Goal: Task Accomplishment & Management: Use online tool/utility

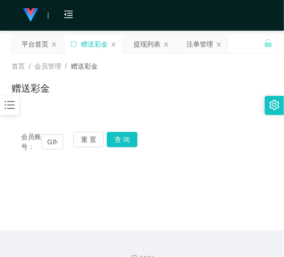
scroll to position [0, 17]
type input "GINO553"
drag, startPoint x: 0, startPoint y: 0, endPoint x: 125, endPoint y: 141, distance: 188.6
click at [125, 141] on button "查 询" at bounding box center [122, 139] width 31 height 15
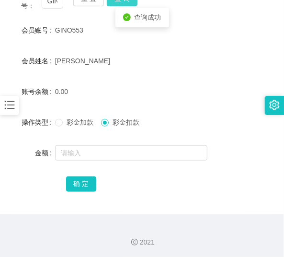
scroll to position [142, 0]
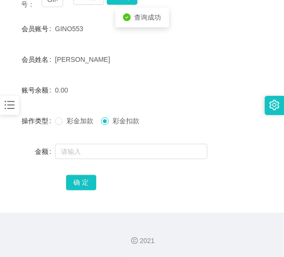
click at [11, 99] on icon "图标: bars" at bounding box center [9, 105] width 12 height 12
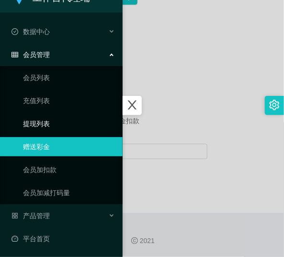
click at [37, 116] on link "提现列表" at bounding box center [69, 123] width 92 height 19
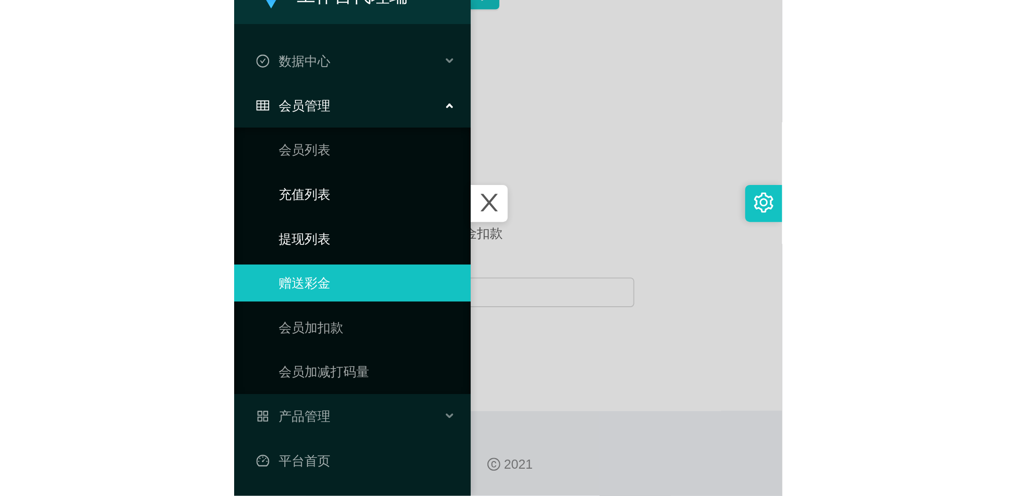
scroll to position [18, 0]
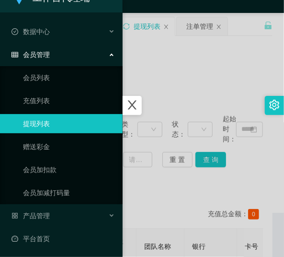
click at [146, 73] on div at bounding box center [142, 128] width 284 height 257
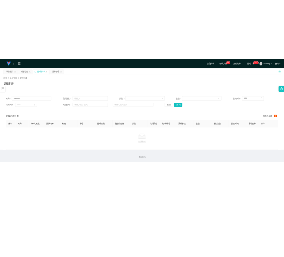
scroll to position [0, 0]
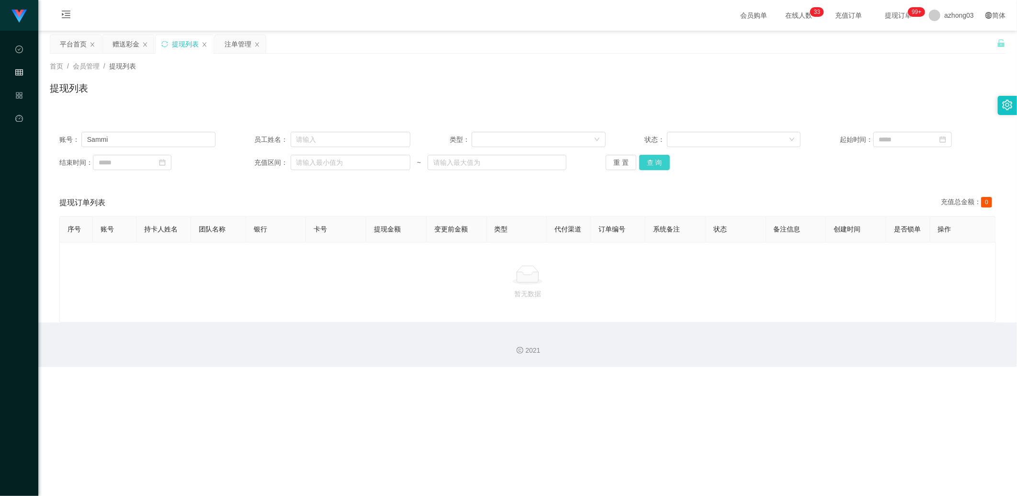
click at [284, 165] on button "查 询" at bounding box center [654, 162] width 31 height 15
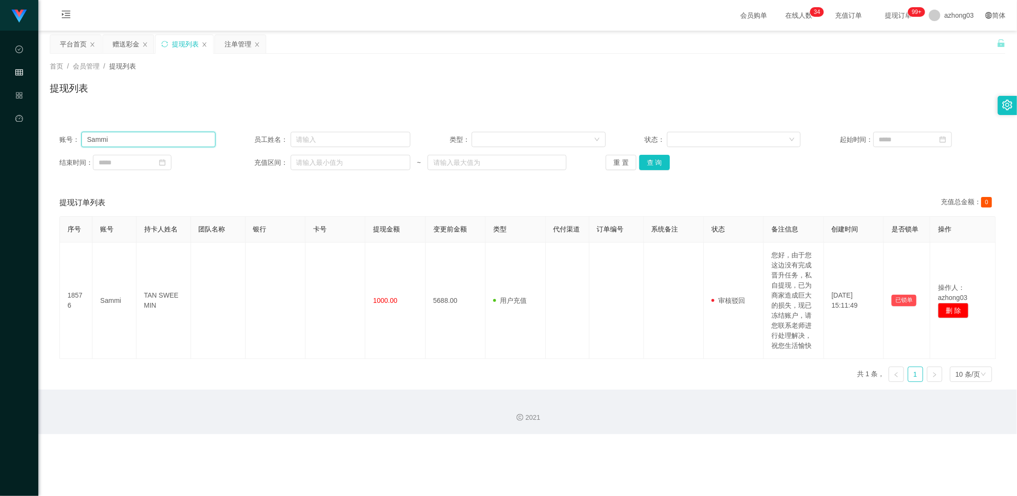
click at [156, 145] on input "Sammi" at bounding box center [148, 139] width 134 height 15
type input "S"
click at [154, 149] on div "账号： 员工姓名： 类型： 状态： 起始时间： 结束时间： 充值区间： ~ 重 置 查 询" at bounding box center [528, 150] width 956 height 57
paste input "GINO553"
type input "GINO553"
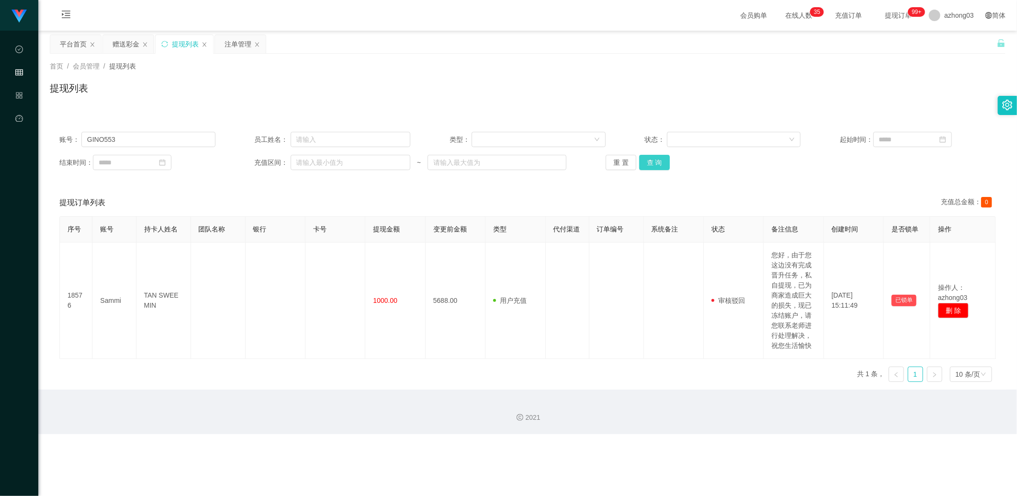
click at [284, 167] on button "查 询" at bounding box center [654, 162] width 31 height 15
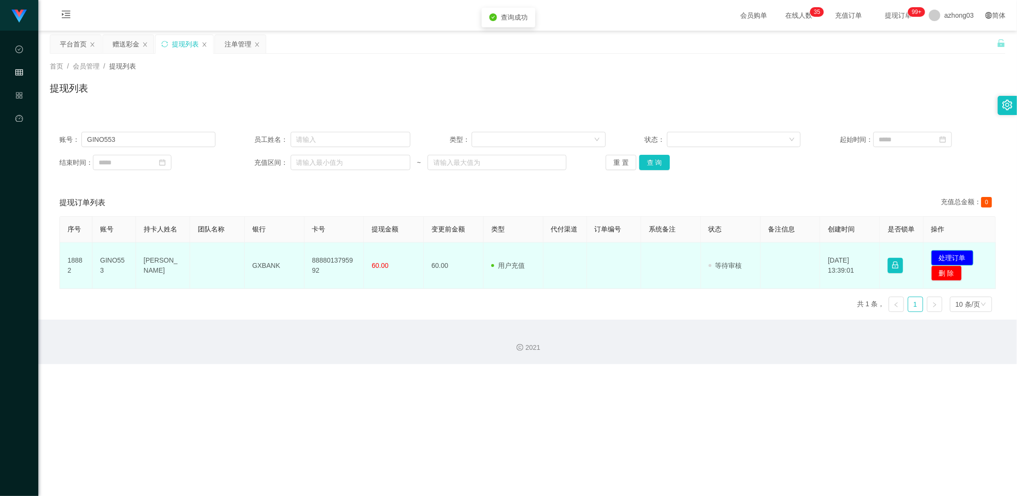
click at [284, 254] on button "处理订单" at bounding box center [953, 257] width 42 height 15
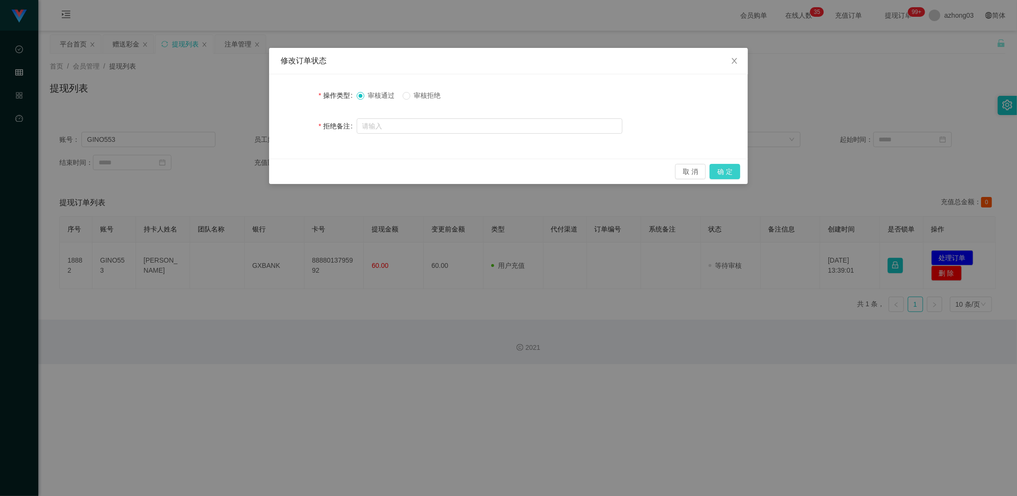
click at [284, 176] on button "确 定" at bounding box center [725, 171] width 31 height 15
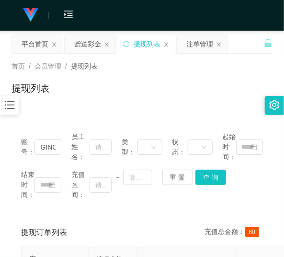
click at [8, 102] on icon "图标: bars" at bounding box center [10, 105] width 10 height 8
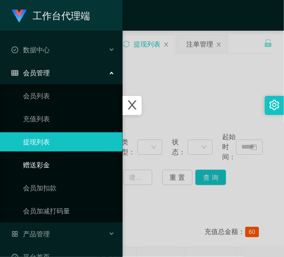
click at [42, 173] on link "赠送彩金" at bounding box center [69, 164] width 92 height 19
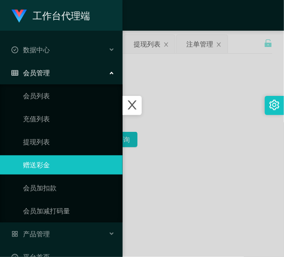
drag, startPoint x: 202, startPoint y: 124, endPoint x: 144, endPoint y: 130, distance: 57.9
click at [201, 124] on div at bounding box center [142, 128] width 284 height 257
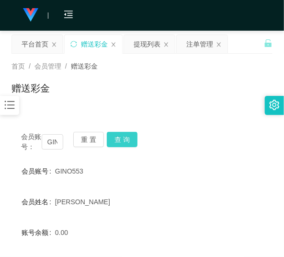
click at [128, 146] on button "查 询" at bounding box center [122, 139] width 31 height 15
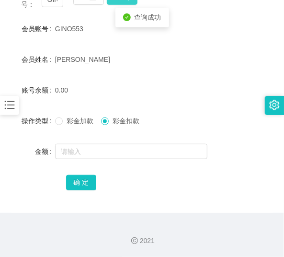
scroll to position [142, 0]
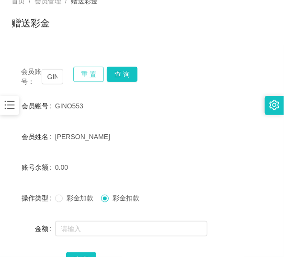
click at [87, 71] on button "重 置" at bounding box center [88, 74] width 31 height 15
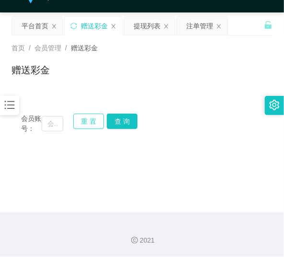
scroll to position [18, 0]
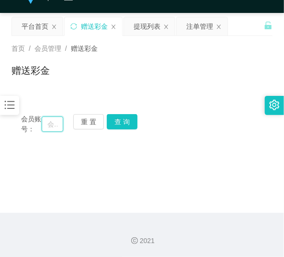
click at [57, 123] on input "text" at bounding box center [53, 123] width 22 height 15
paste input "131312491743"
type input "131312491743"
click at [116, 120] on button "查 询" at bounding box center [122, 121] width 31 height 15
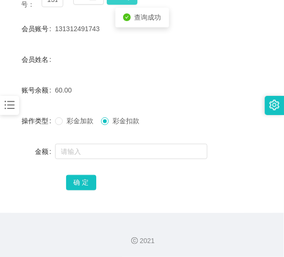
scroll to position [142, 0]
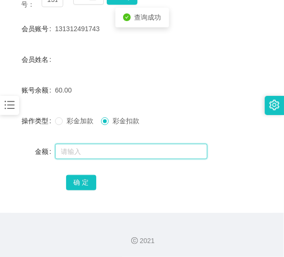
click at [106, 146] on input "text" at bounding box center [131, 151] width 152 height 15
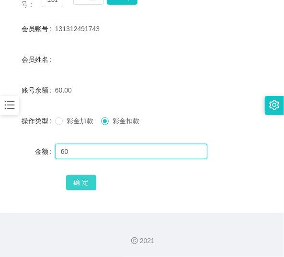
type input "60"
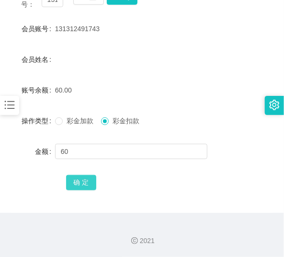
click at [84, 182] on button "确 定" at bounding box center [81, 182] width 31 height 15
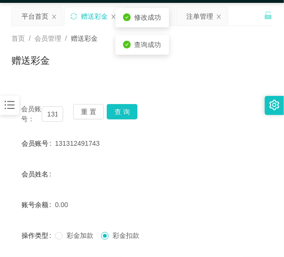
scroll to position [27, 0]
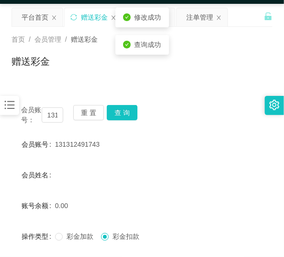
click at [89, 120] on div "重 置 查 询" at bounding box center [94, 115] width 42 height 20
click at [89, 118] on button "重 置" at bounding box center [88, 112] width 31 height 15
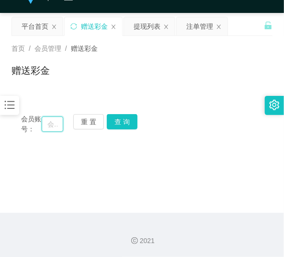
click at [46, 124] on input "text" at bounding box center [53, 123] width 22 height 15
paste input "GINO553"
type input "GINO553"
click at [126, 123] on button "查 询" at bounding box center [122, 121] width 31 height 15
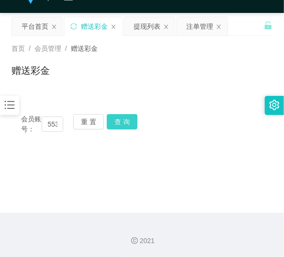
scroll to position [0, 0]
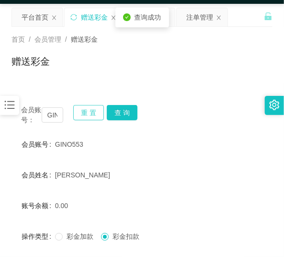
click at [90, 114] on button "重 置" at bounding box center [88, 112] width 31 height 15
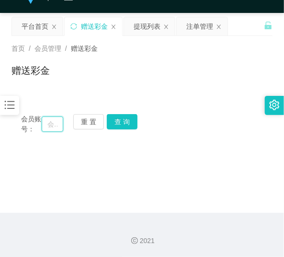
click at [62, 118] on input "text" at bounding box center [53, 123] width 22 height 15
paste input "tiancichai"
type input "tiancichai"
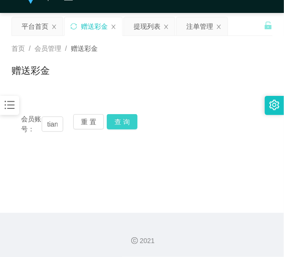
click at [108, 120] on button "查 询" at bounding box center [122, 121] width 31 height 15
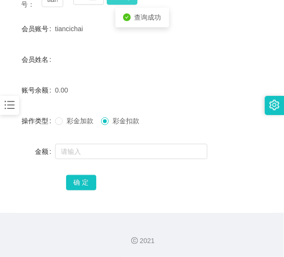
scroll to position [142, 0]
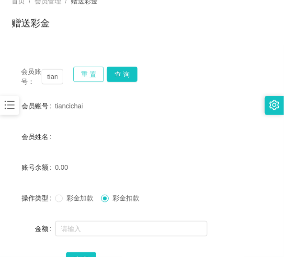
click at [86, 75] on button "重 置" at bounding box center [88, 74] width 31 height 15
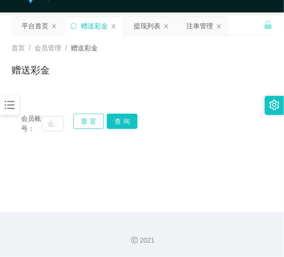
scroll to position [18, 0]
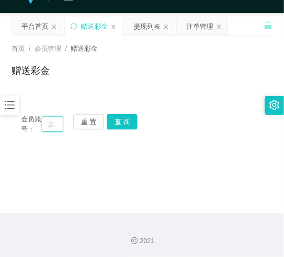
click at [48, 119] on input "text" at bounding box center [53, 123] width 22 height 15
paste input "0188704202"
type input "0188704202"
click at [130, 119] on button "查 询" at bounding box center [122, 121] width 31 height 15
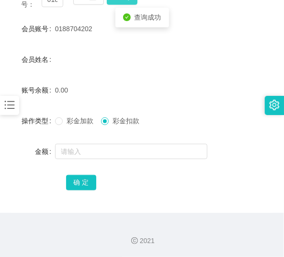
scroll to position [142, 0]
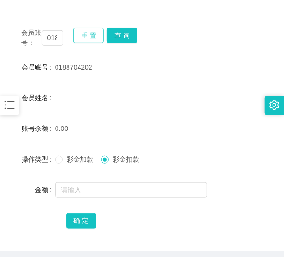
click at [82, 35] on button "重 置" at bounding box center [88, 35] width 31 height 15
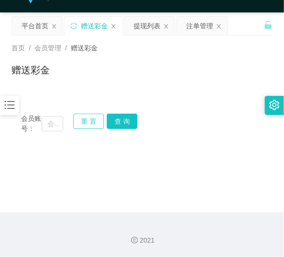
scroll to position [18, 0]
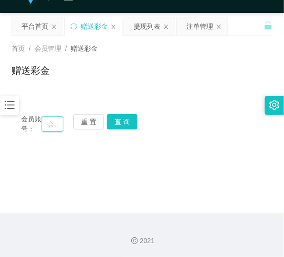
click at [50, 123] on input "text" at bounding box center [53, 123] width 22 height 15
paste input "BBBBBBBB"
type input "BBBBBBBB"
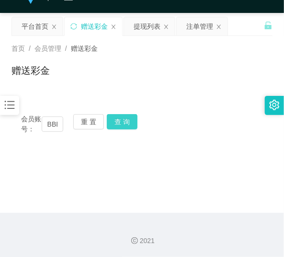
click at [125, 115] on button "查 询" at bounding box center [122, 121] width 31 height 15
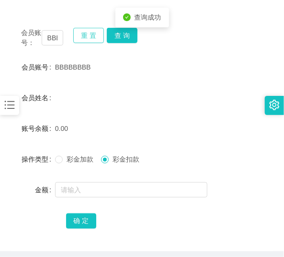
click at [85, 33] on button "重 置" at bounding box center [88, 35] width 31 height 15
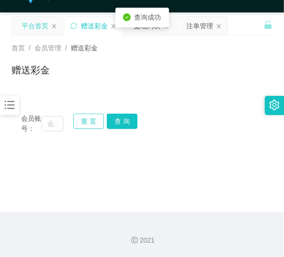
scroll to position [18, 0]
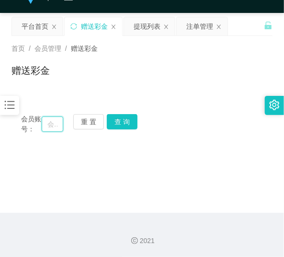
click at [49, 116] on input "text" at bounding box center [53, 123] width 22 height 15
paste input "yookyook1234"
type input "yookyook1234"
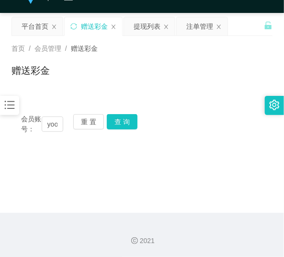
click at [137, 119] on div "会员账号： yookyook1234 重 置 查 询" at bounding box center [141, 124] width 261 height 20
click at [130, 121] on button "查 询" at bounding box center [122, 121] width 31 height 15
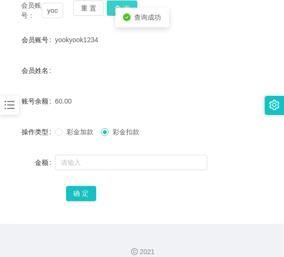
scroll to position [134, 0]
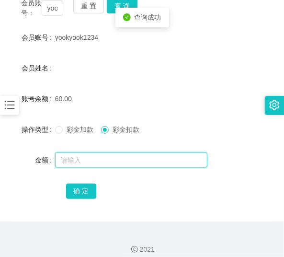
click at [85, 160] on input "text" at bounding box center [131, 159] width 152 height 15
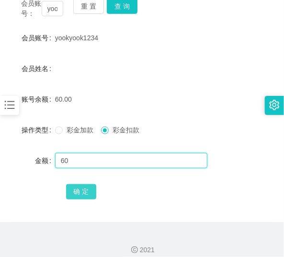
type input "60"
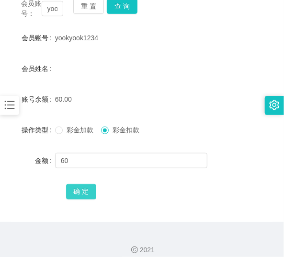
click at [82, 187] on button "确 定" at bounding box center [81, 191] width 31 height 15
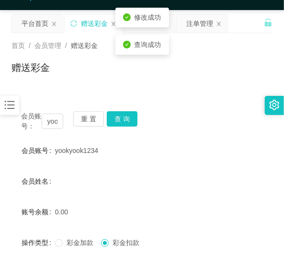
scroll to position [18, 0]
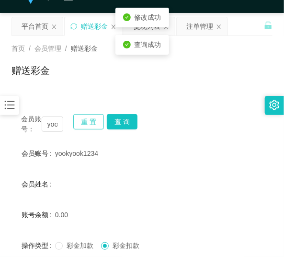
click at [78, 122] on button "重 置" at bounding box center [88, 121] width 31 height 15
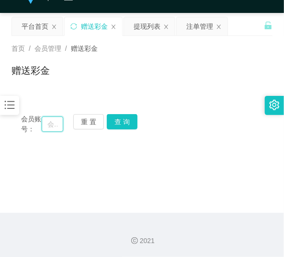
click at [49, 125] on input "text" at bounding box center [53, 123] width 22 height 15
paste input "Yt123456"
type input "Yt123456"
click at [113, 125] on button "查 询" at bounding box center [122, 121] width 31 height 15
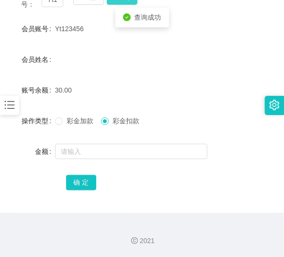
scroll to position [142, 0]
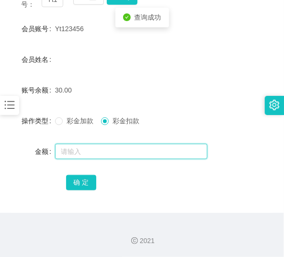
click at [96, 147] on input "text" at bounding box center [131, 151] width 152 height 15
type input "30"
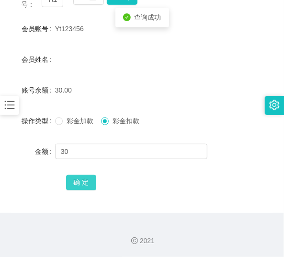
click at [73, 178] on button "确 定" at bounding box center [81, 182] width 31 height 15
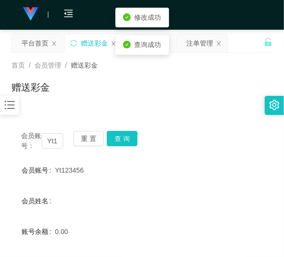
scroll to position [0, 0]
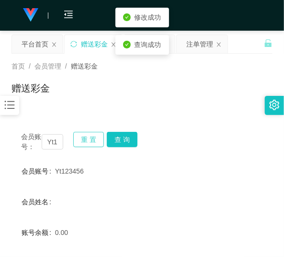
click at [89, 137] on button "重 置" at bounding box center [88, 139] width 31 height 15
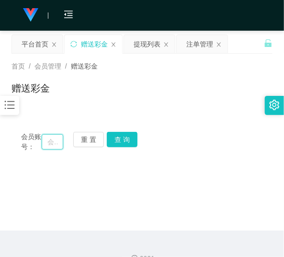
click at [56, 137] on input "text" at bounding box center [53, 141] width 22 height 15
paste input "Sweety84"
type input "Sweety84"
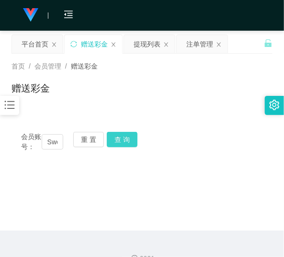
click at [122, 135] on button "查 询" at bounding box center [122, 139] width 31 height 15
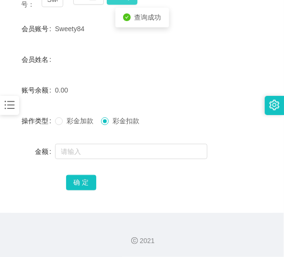
scroll to position [142, 0]
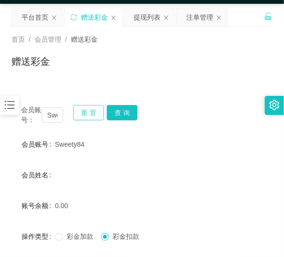
drag, startPoint x: 83, startPoint y: 117, endPoint x: 79, endPoint y: 116, distance: 4.9
click at [83, 117] on button "重 置" at bounding box center [88, 112] width 31 height 15
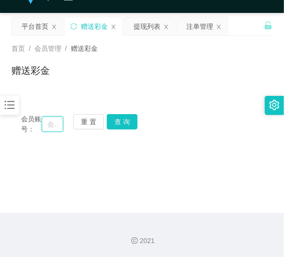
click at [51, 120] on input "text" at bounding box center [53, 123] width 22 height 15
paste input "Gan"
type input "Gan"
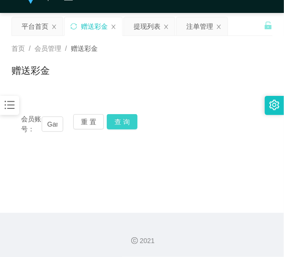
click at [127, 122] on button "查 询" at bounding box center [122, 121] width 31 height 15
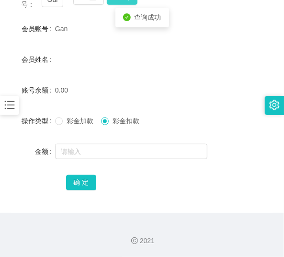
scroll to position [142, 0]
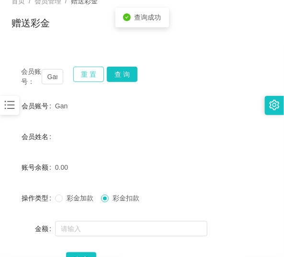
click at [84, 72] on button "重 置" at bounding box center [88, 74] width 31 height 15
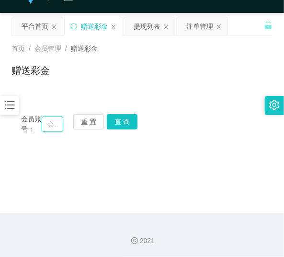
click at [50, 116] on input "text" at bounding box center [53, 123] width 22 height 15
paste input "Winnice"
type input "Winnice"
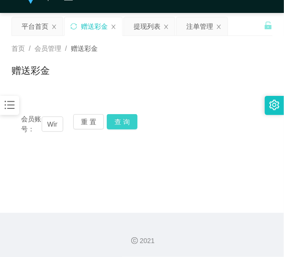
click at [135, 122] on button "查 询" at bounding box center [122, 121] width 31 height 15
